Goal: Task Accomplishment & Management: Manage account settings

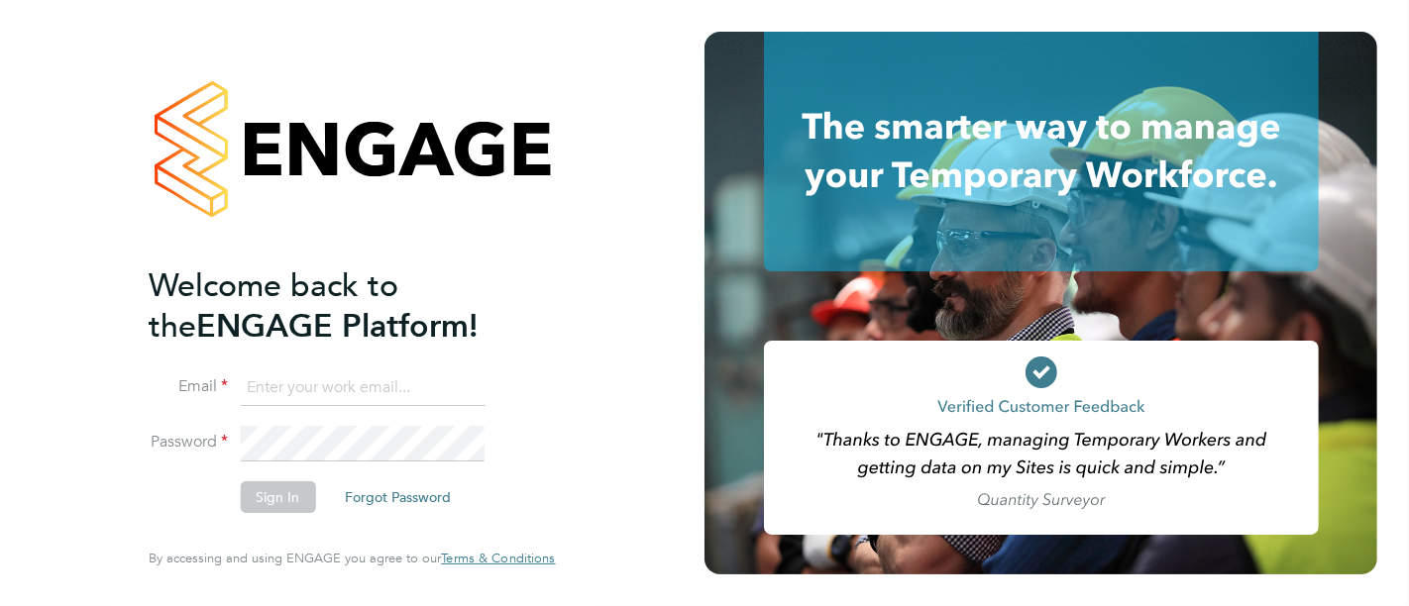
type input "luke.rsmith@vistry.co.uk"
click at [277, 498] on button "Sign In" at bounding box center [277, 498] width 75 height 32
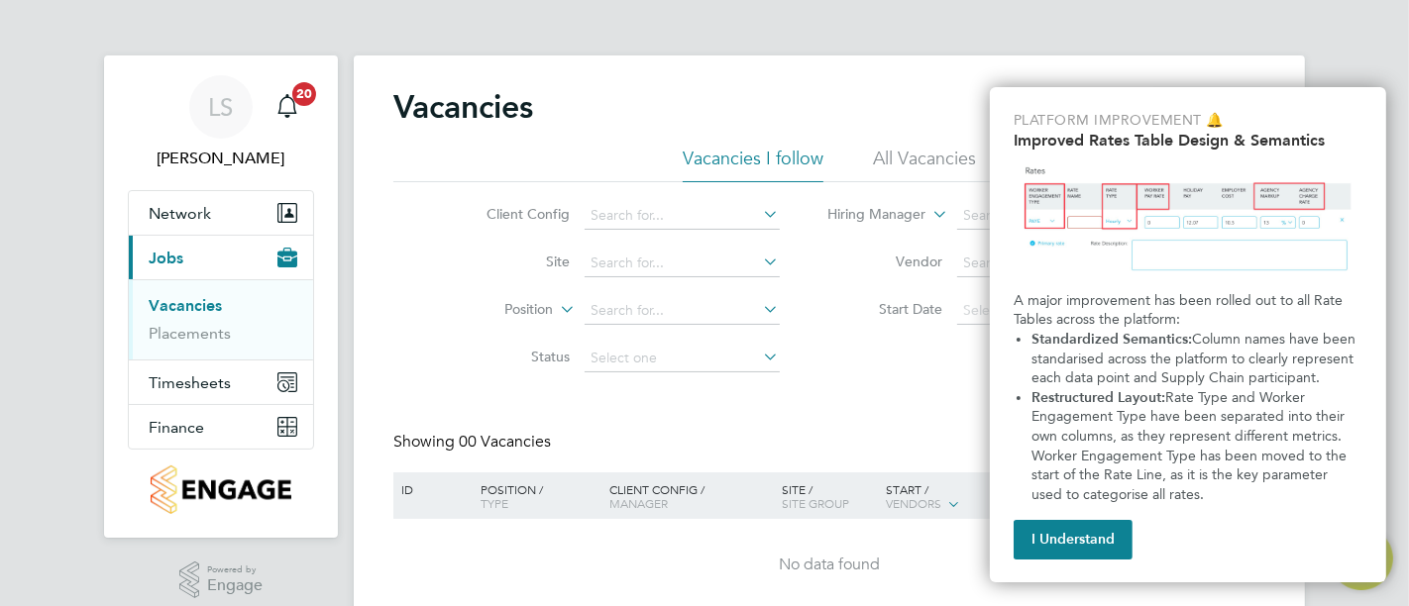
drag, startPoint x: 1063, startPoint y: 546, endPoint x: 1044, endPoint y: 532, distance: 23.4
click at [1063, 546] on button "I Understand" at bounding box center [1073, 540] width 119 height 40
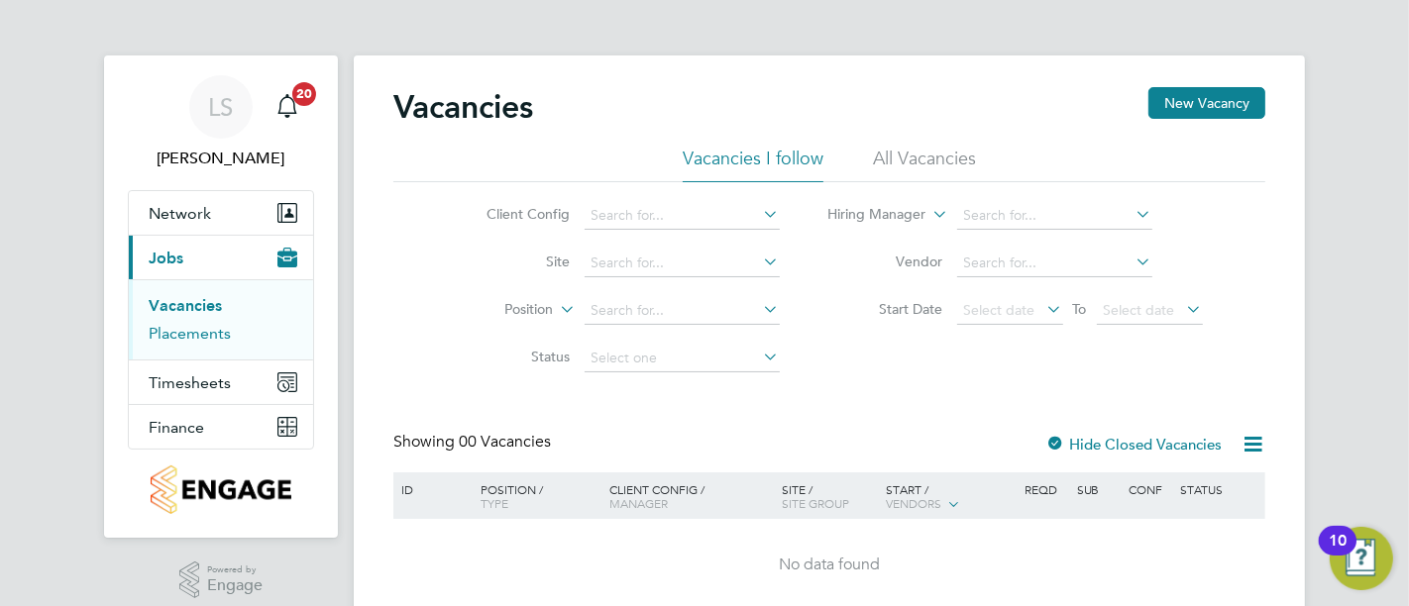
click at [180, 335] on link "Placements" at bounding box center [190, 333] width 82 height 19
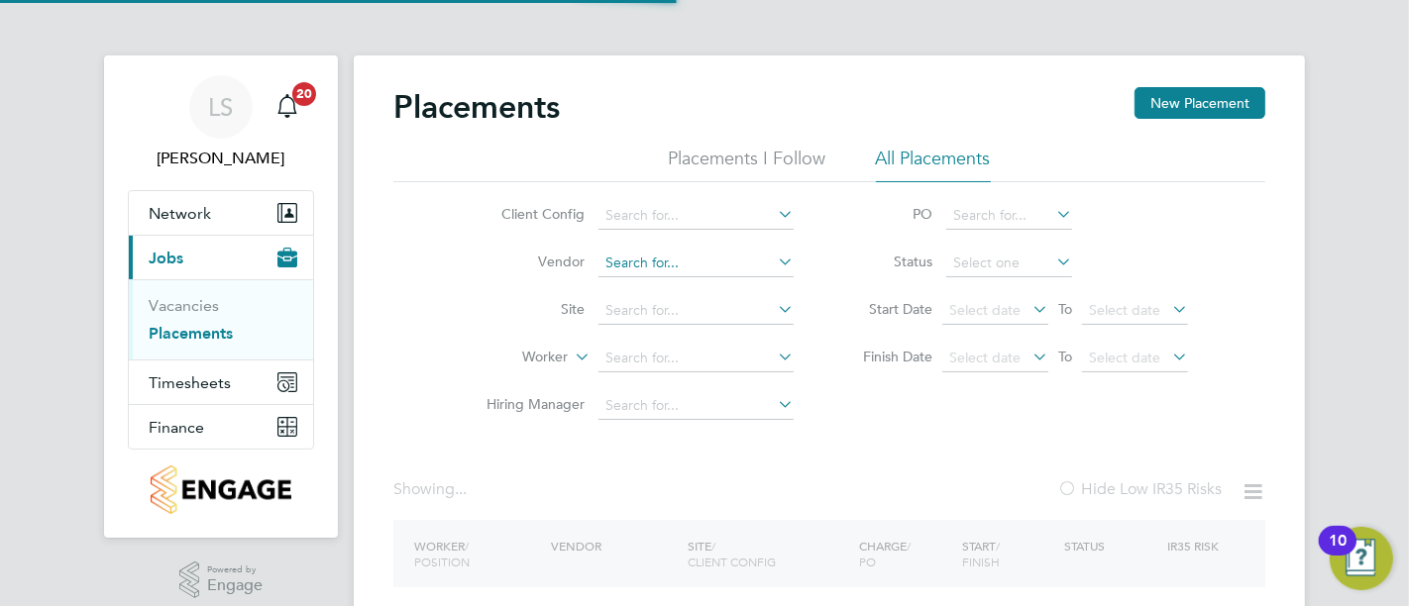
click at [636, 263] on input at bounding box center [696, 264] width 195 height 28
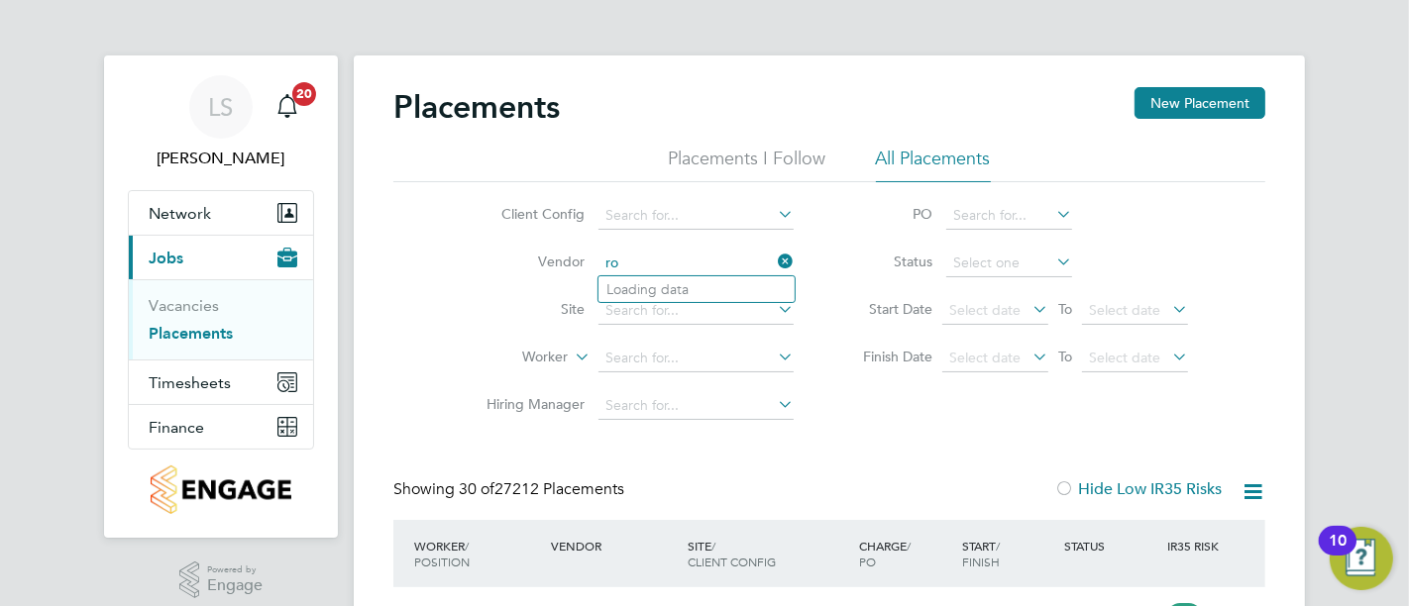
type input "r"
click at [628, 308] on input at bounding box center [696, 311] width 195 height 28
click at [725, 331] on b "Hill" at bounding box center [736, 337] width 22 height 17
type input "[PERSON_NAME][GEOGRAPHIC_DATA][PERSON_NAME]"
click at [967, 251] on input at bounding box center [1009, 264] width 126 height 28
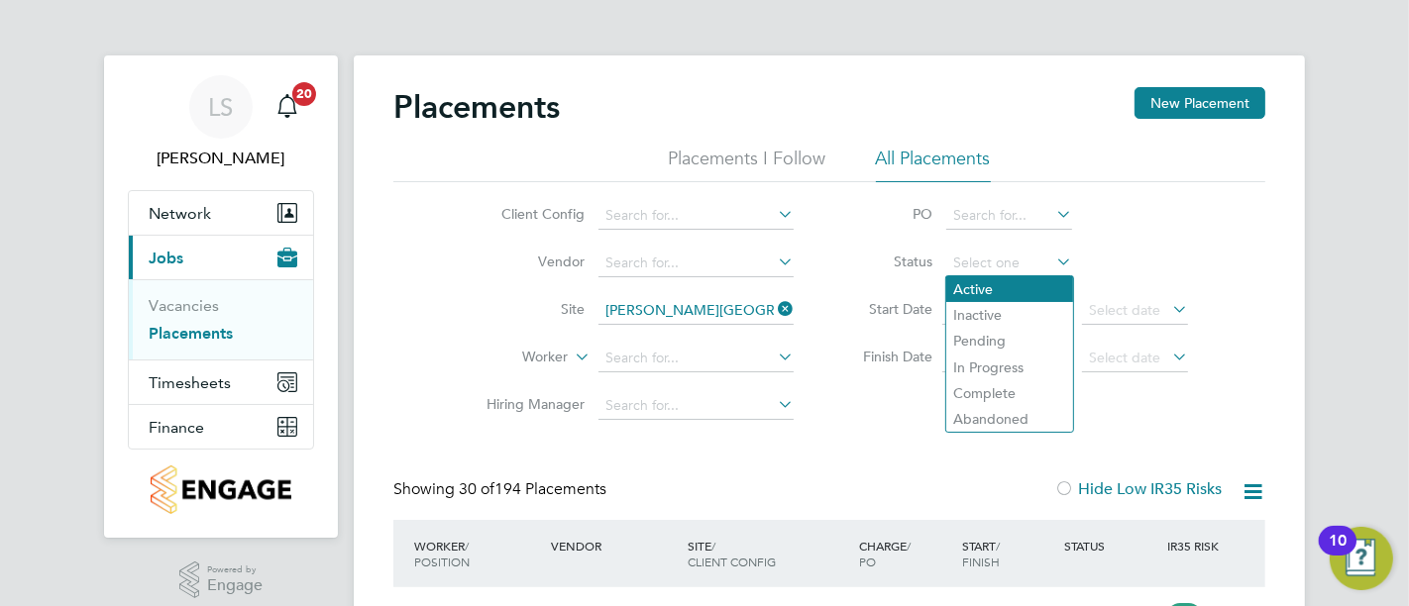
click at [985, 284] on li "Active" at bounding box center [1009, 289] width 127 height 26
type input "Active"
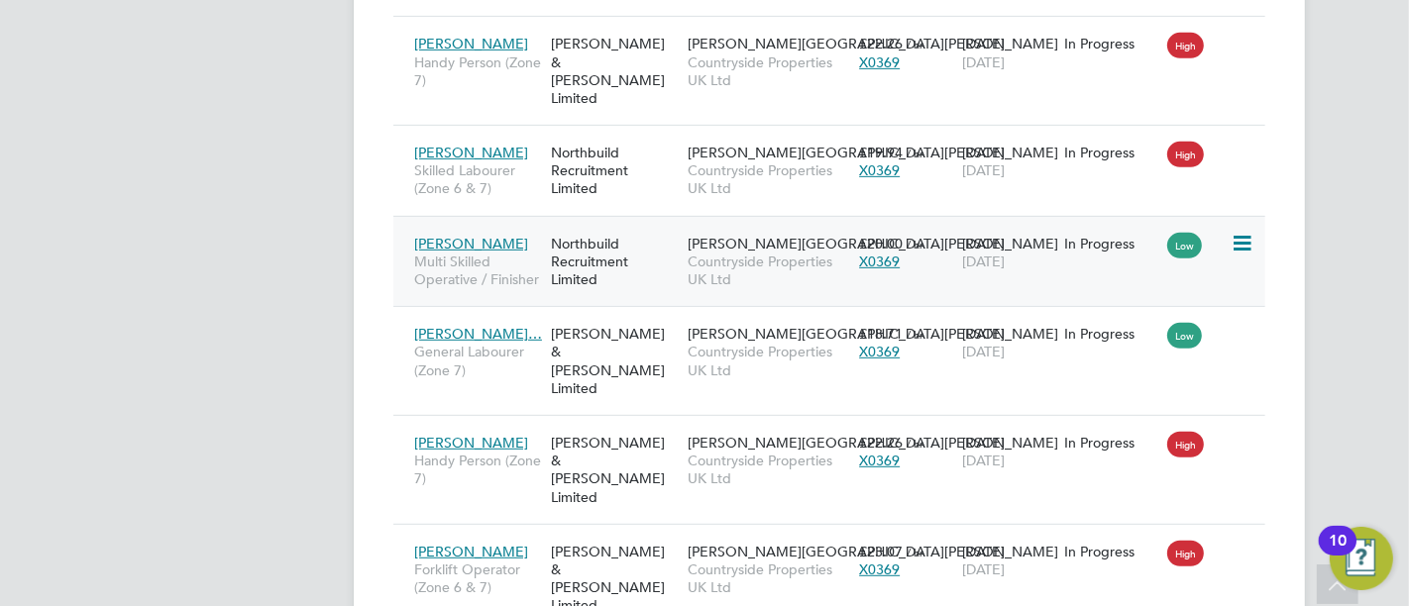
click at [773, 253] on span "Countryside Properties UK Ltd" at bounding box center [769, 271] width 162 height 36
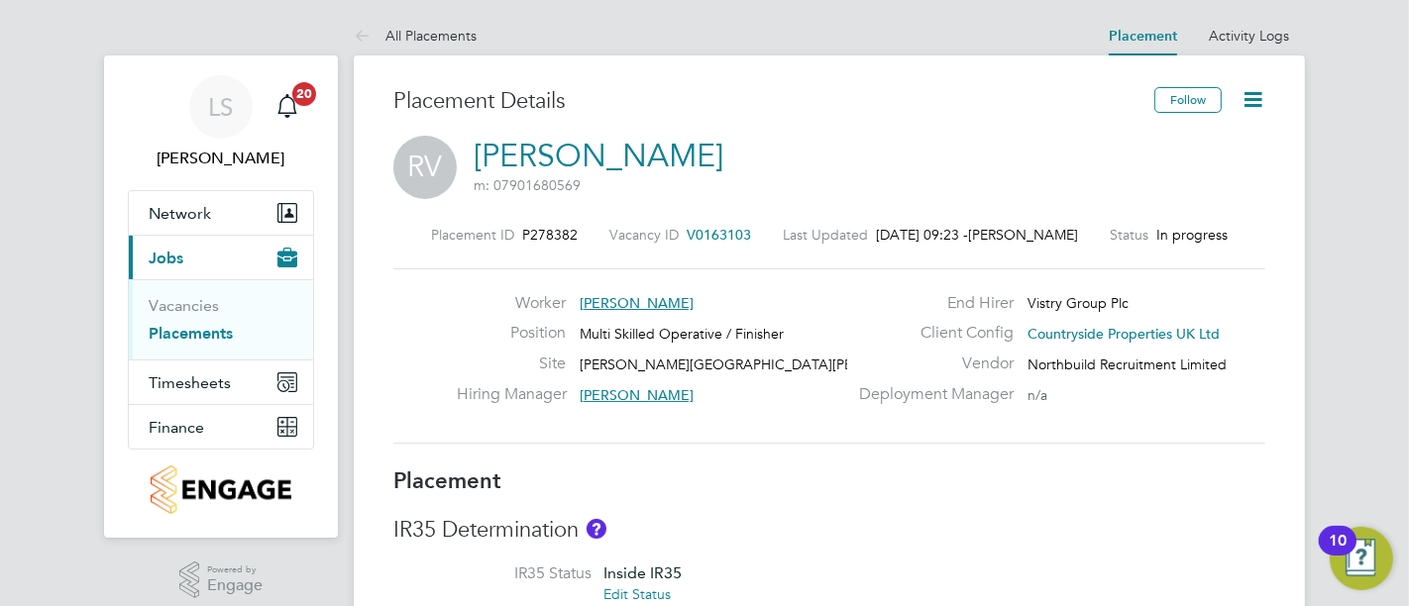
click at [1259, 95] on icon at bounding box center [1253, 99] width 25 height 25
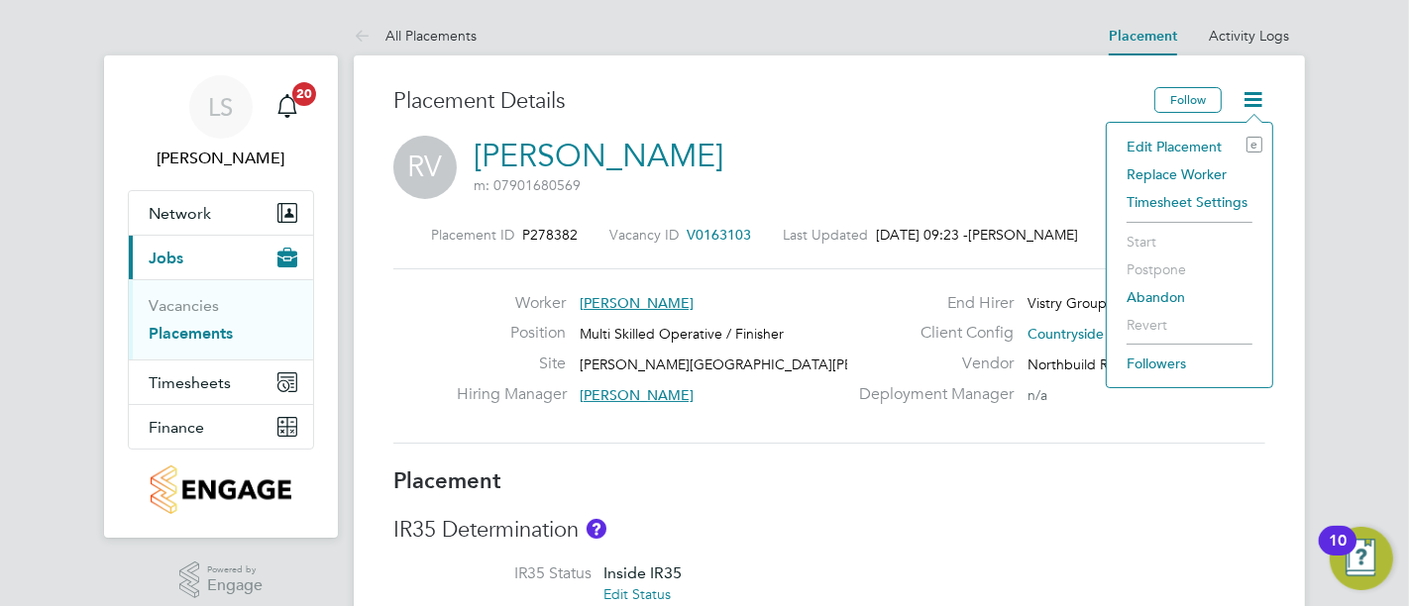
click at [1204, 142] on li "Edit Placement e" at bounding box center [1190, 147] width 146 height 28
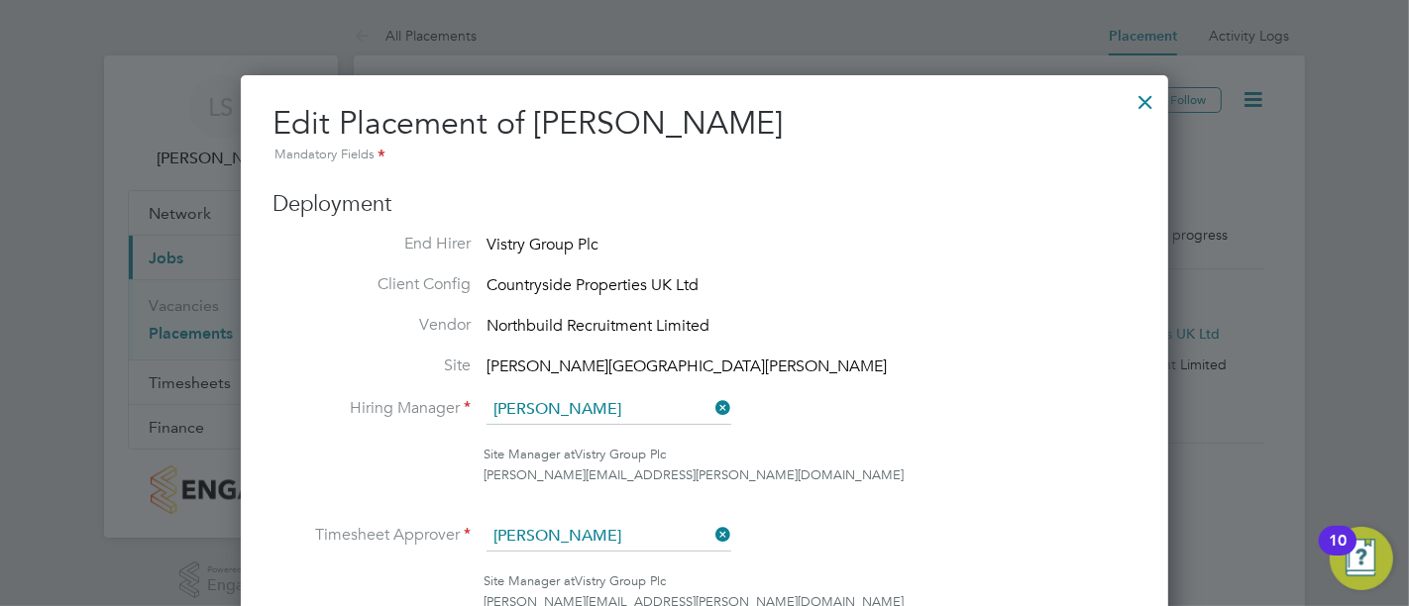
click at [1141, 107] on div at bounding box center [1146, 97] width 36 height 36
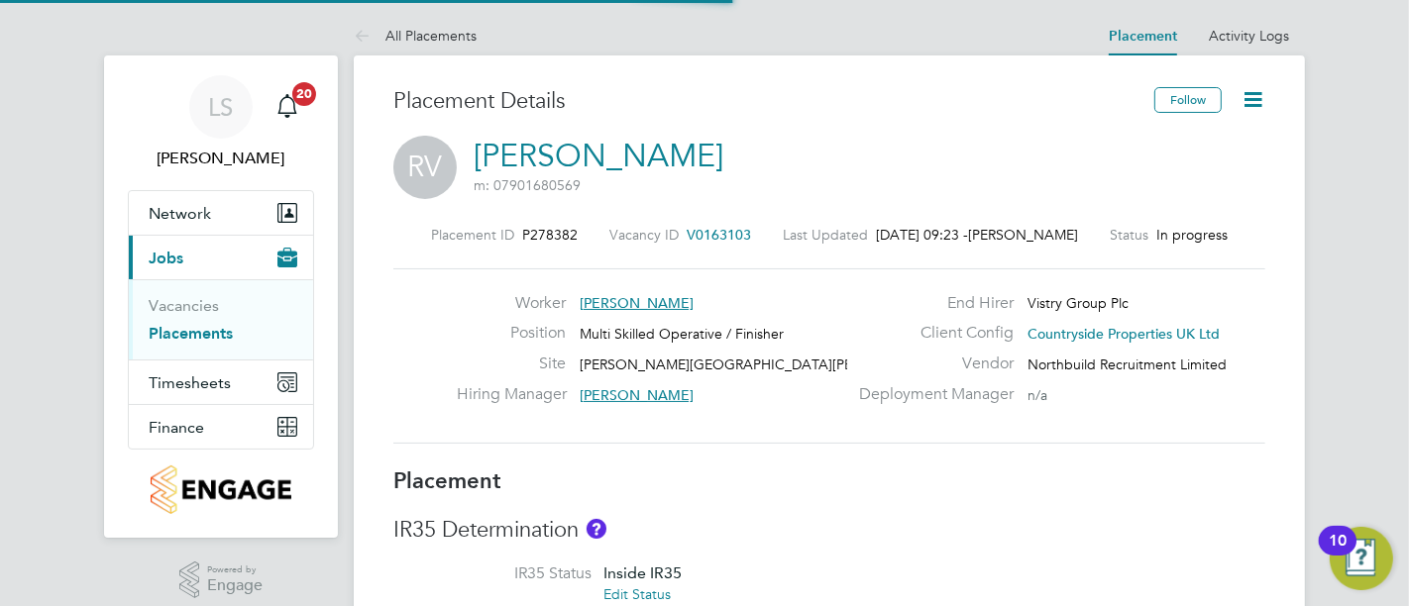
scroll to position [57, 139]
click at [1255, 92] on icon at bounding box center [1253, 99] width 25 height 25
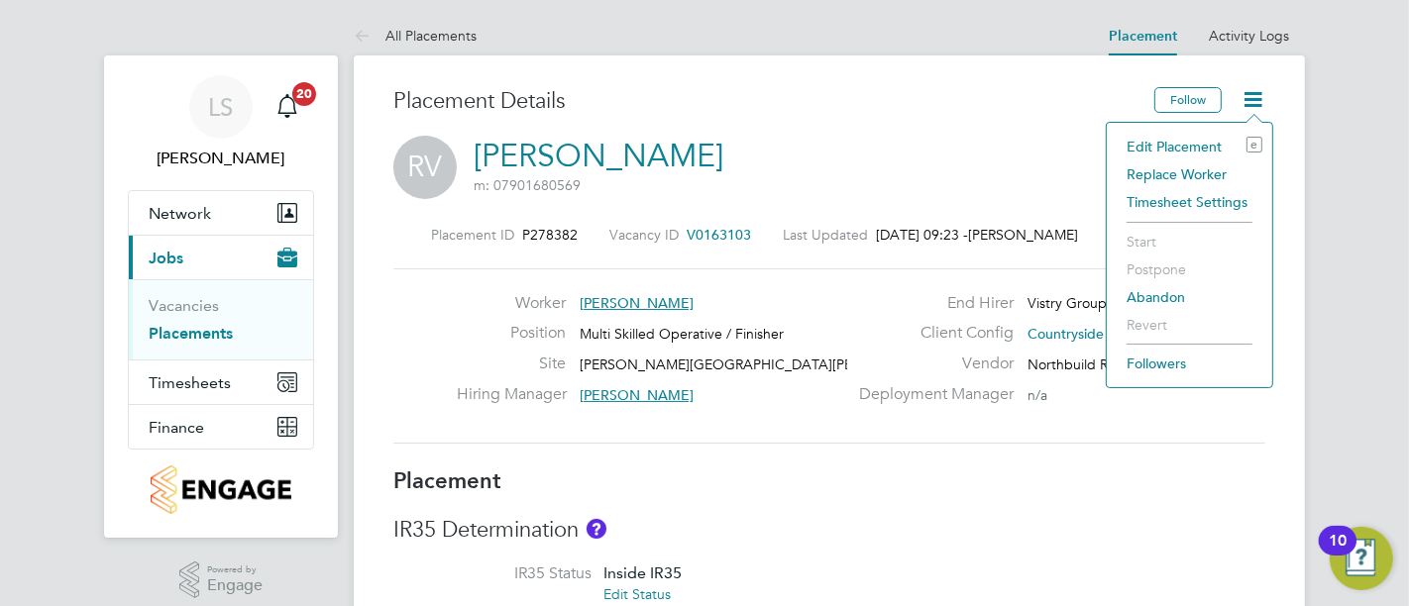
click at [1171, 143] on li "Edit Placement e" at bounding box center [1190, 147] width 146 height 28
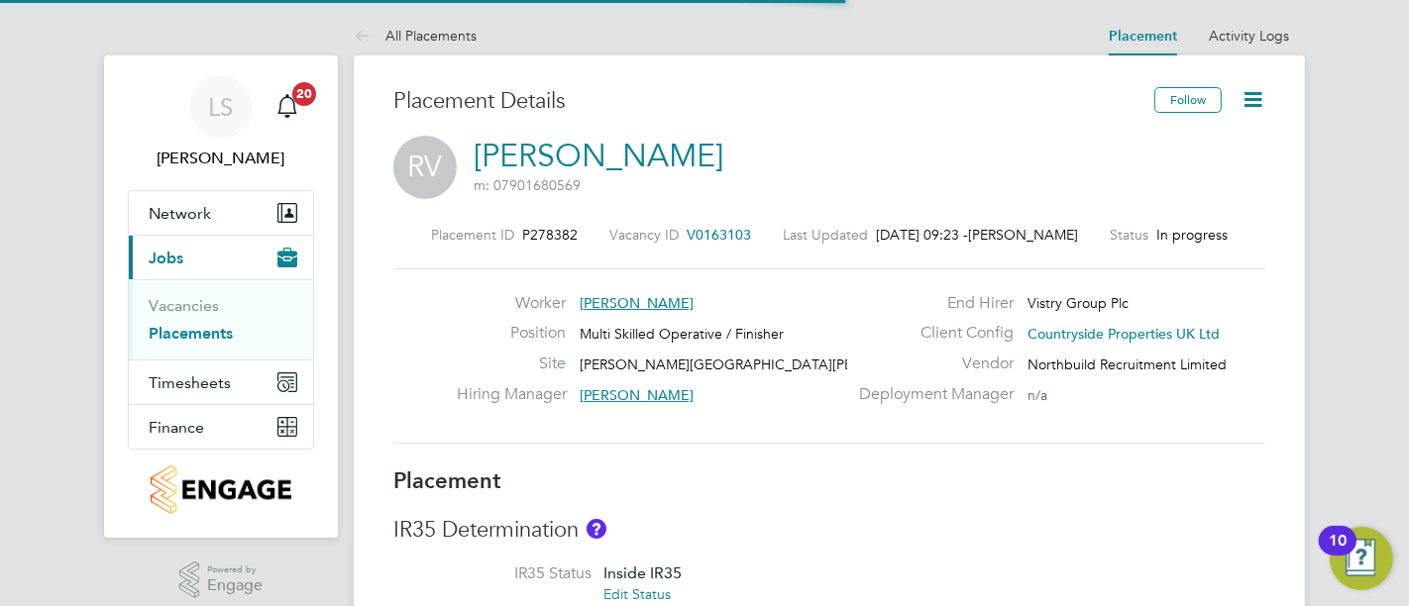
scroll to position [33, 185]
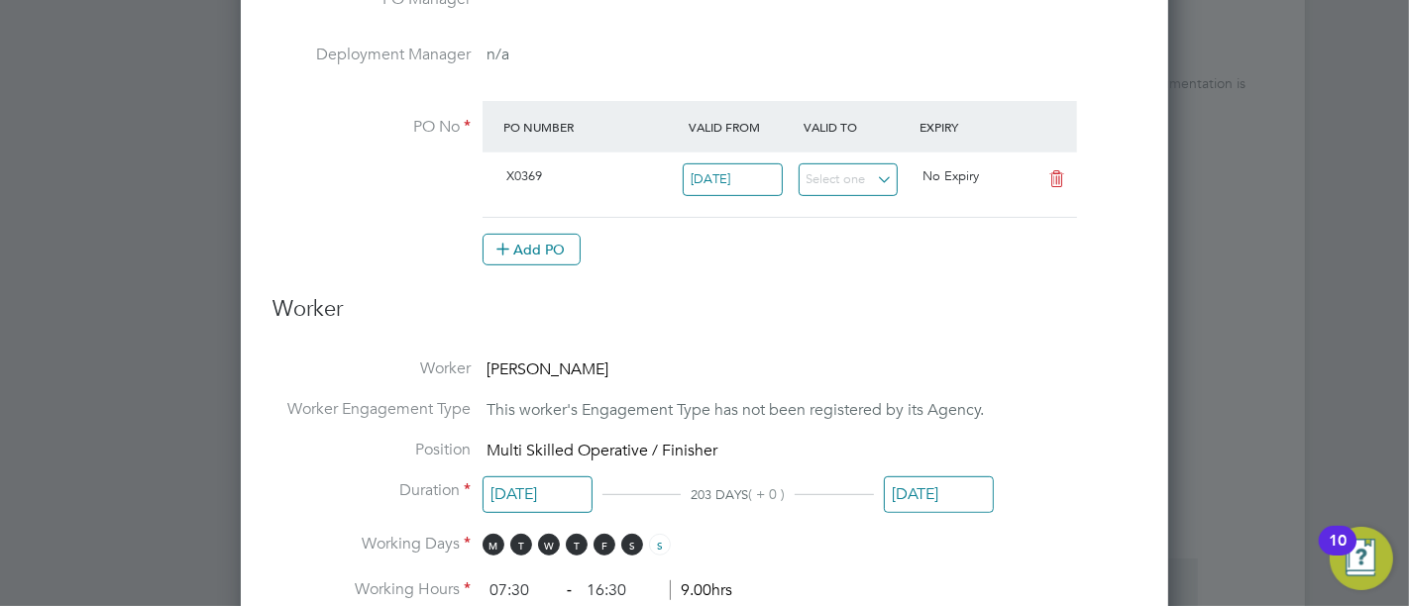
click at [942, 490] on input "[DATE]" at bounding box center [939, 495] width 110 height 37
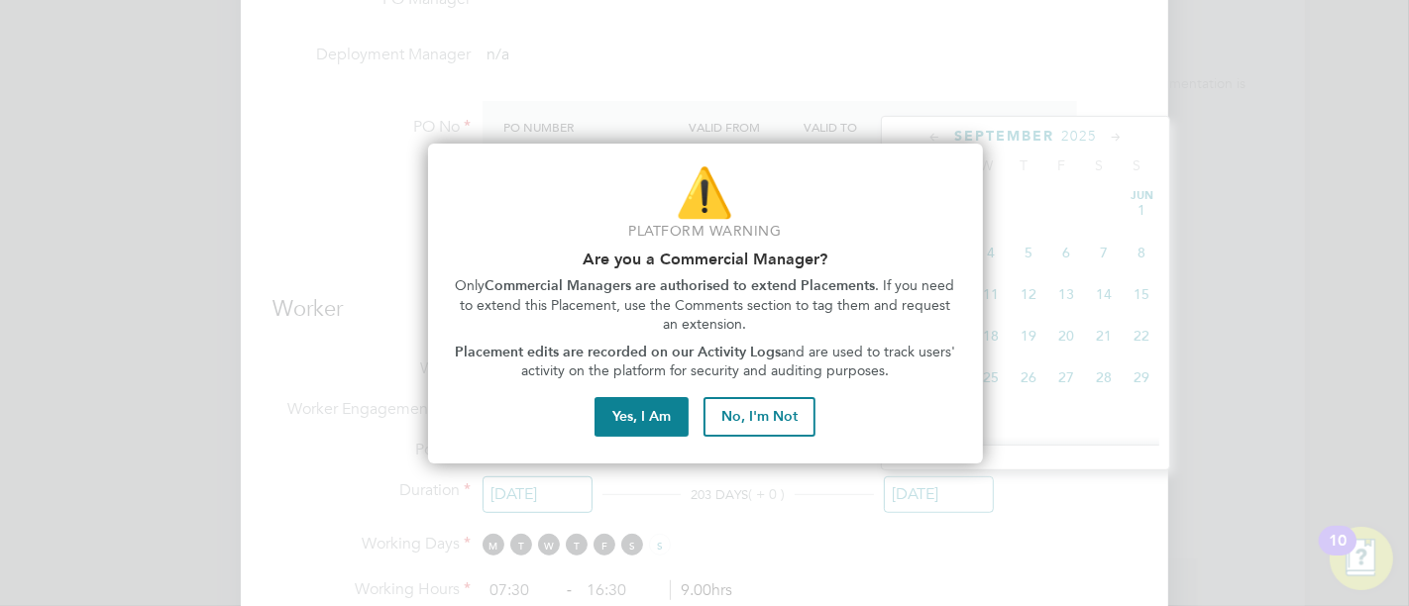
scroll to position [765, 0]
click at [657, 428] on button "Yes, I Am" at bounding box center [642, 417] width 94 height 40
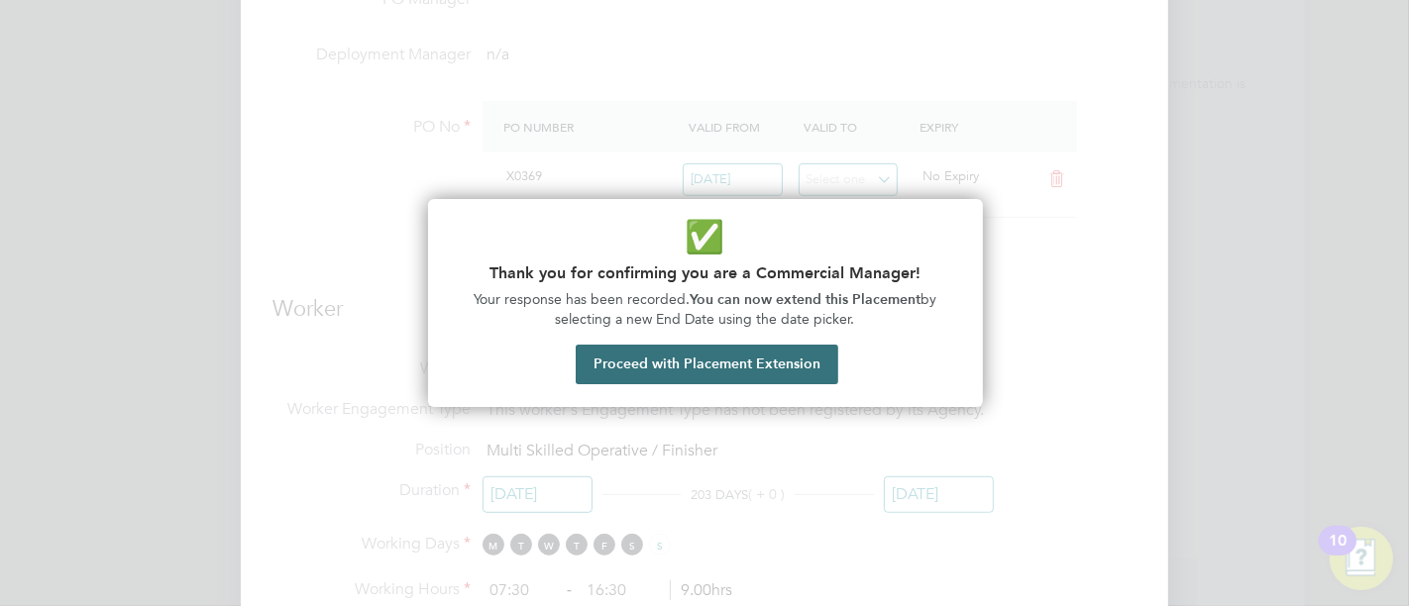
click at [775, 354] on button "Proceed with Placement Extension" at bounding box center [707, 365] width 263 height 40
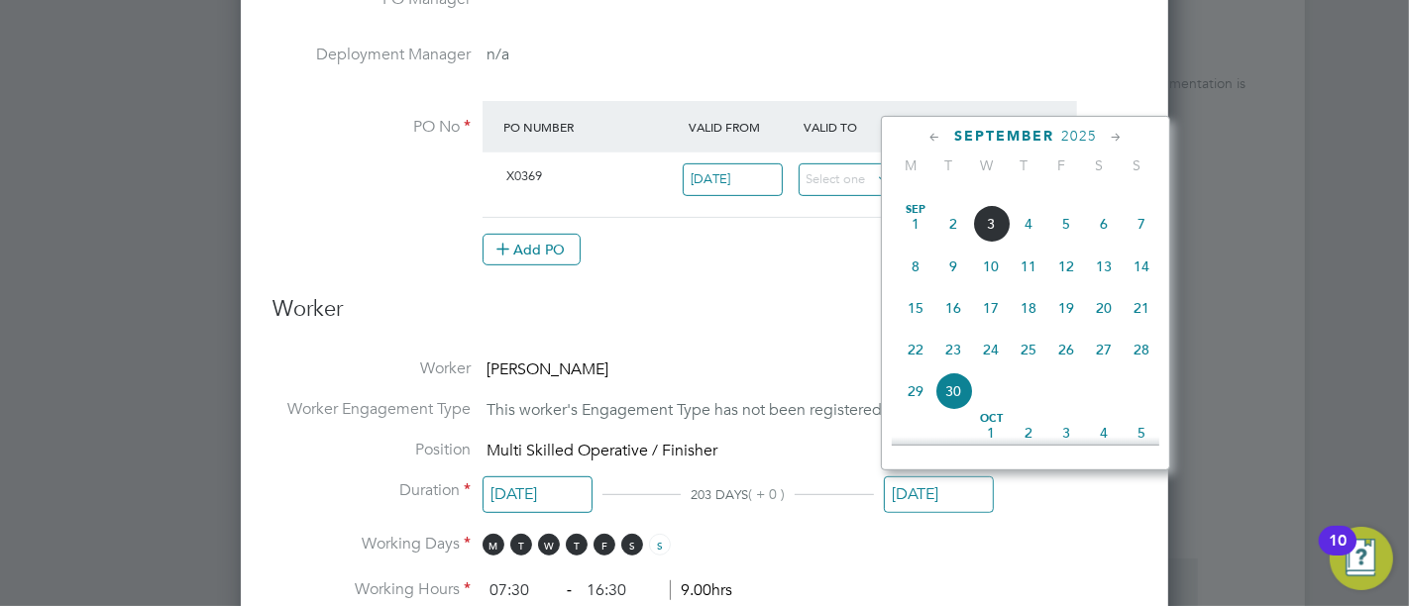
scroll to position [545, 0]
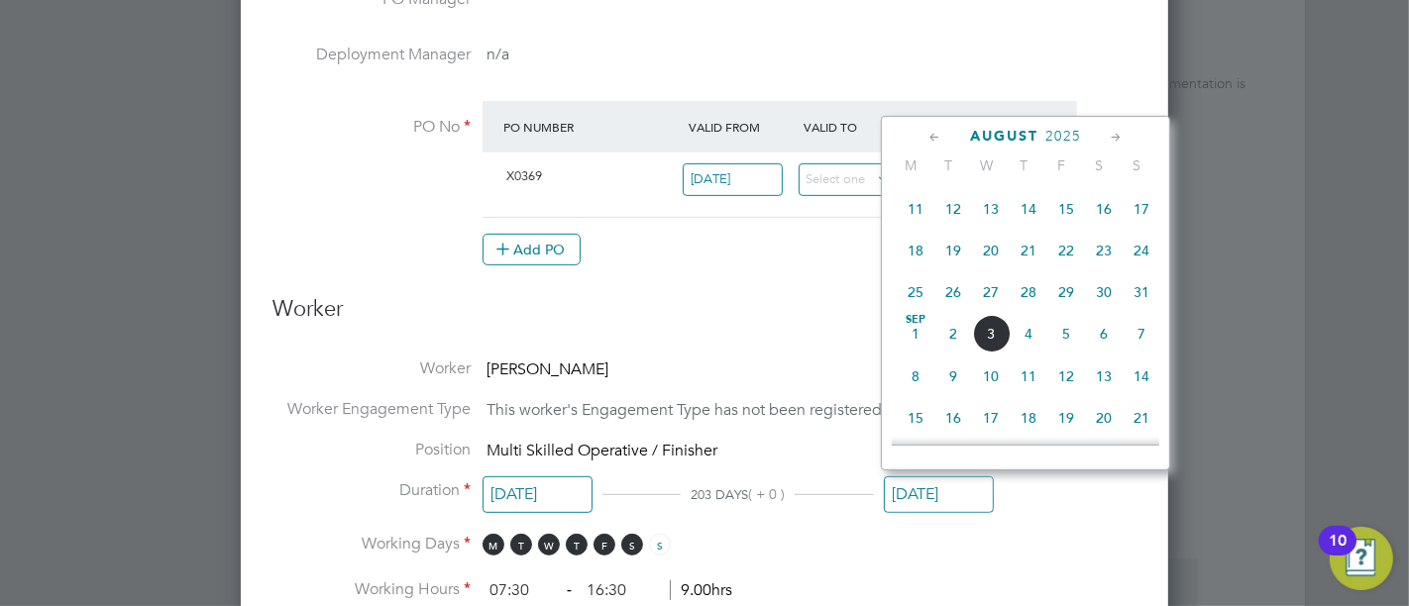
click at [1065, 341] on span "5" at bounding box center [1066, 334] width 38 height 38
type input "[DATE]"
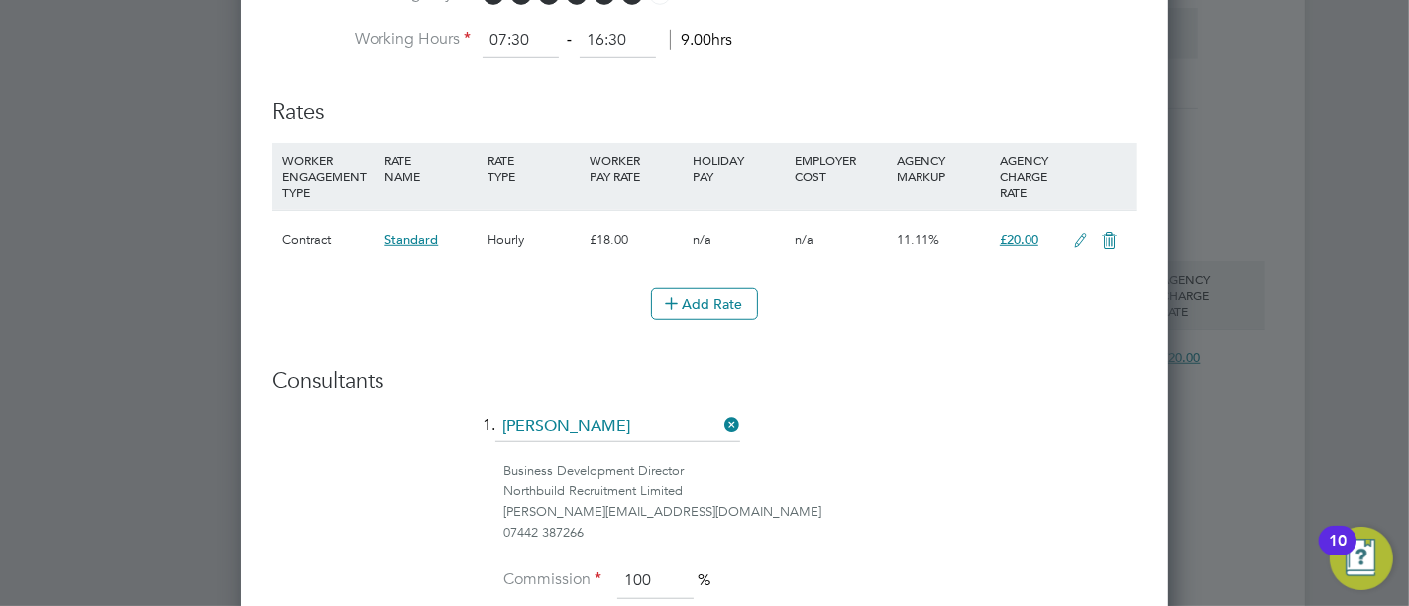
scroll to position [1651, 0]
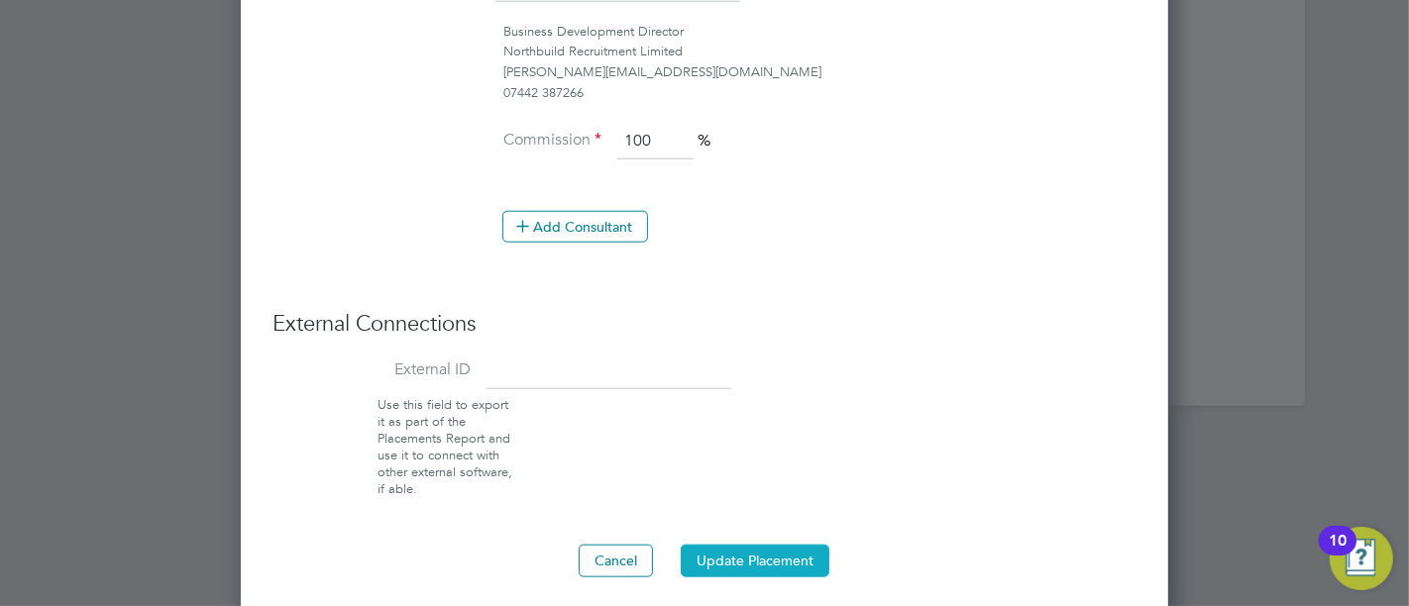
click at [752, 545] on button "Update Placement" at bounding box center [755, 561] width 149 height 32
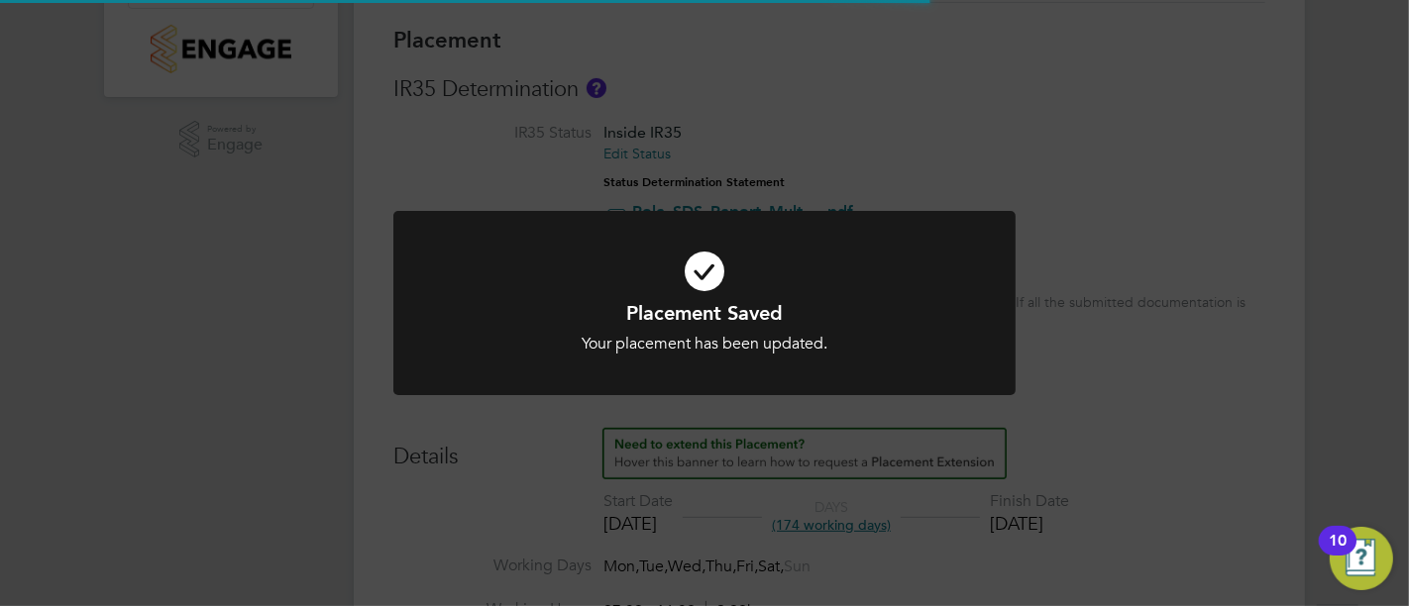
scroll to position [0, 0]
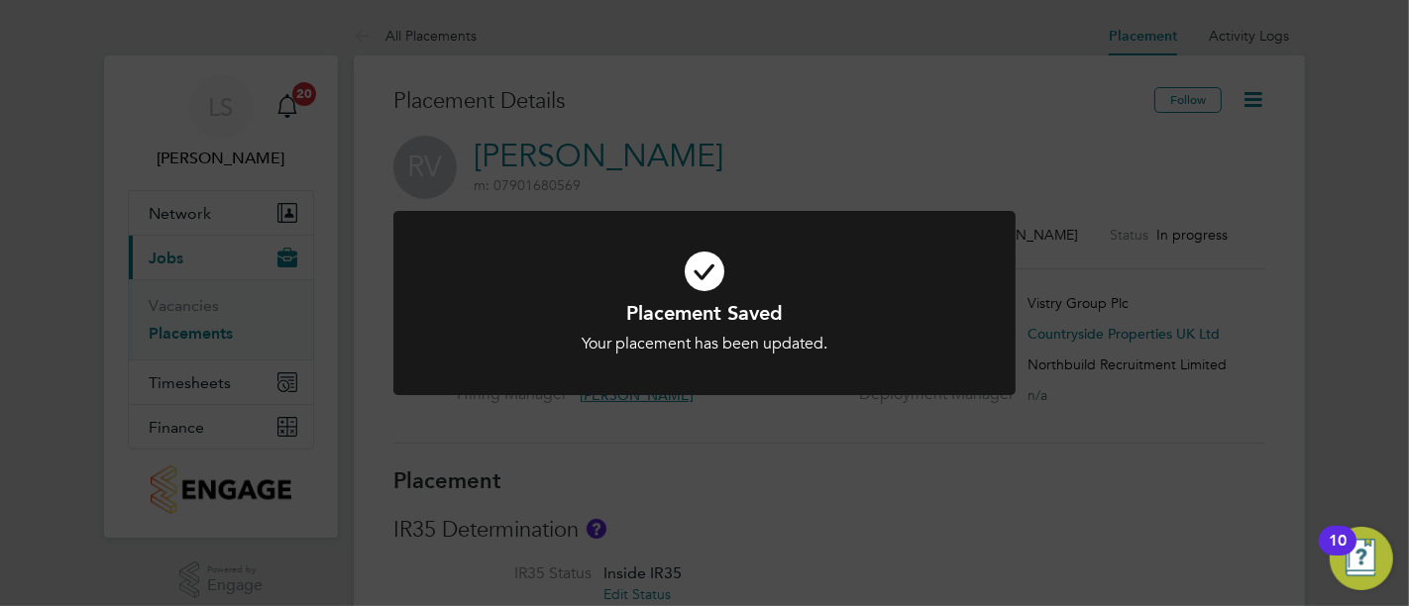
click at [959, 434] on div "Placement Saved Your placement has been updated. Cancel Okay" at bounding box center [704, 303] width 1409 height 606
